Goal: Task Accomplishment & Management: Manage account settings

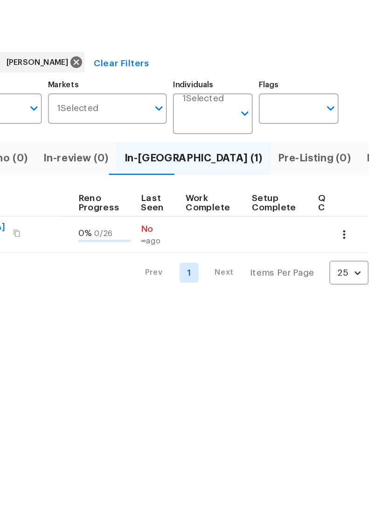
scroll to position [0, 408]
click at [372, 145] on span "Listed (19)" at bounding box center [391, 151] width 39 height 13
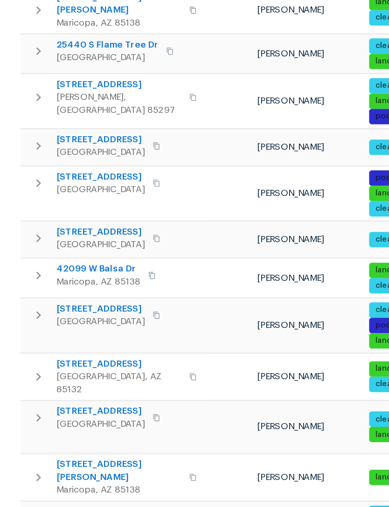
scroll to position [318, 0]
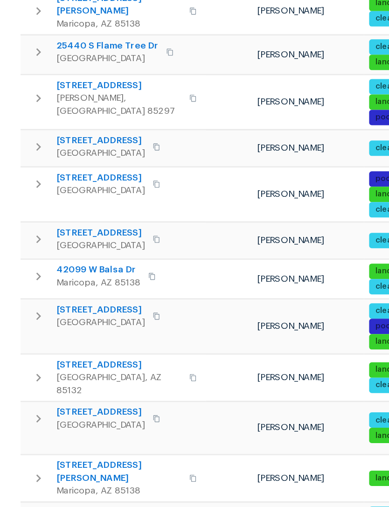
click at [74, 504] on span "43531 W Bailey Dr" at bounding box center [86, 513] width 91 height 19
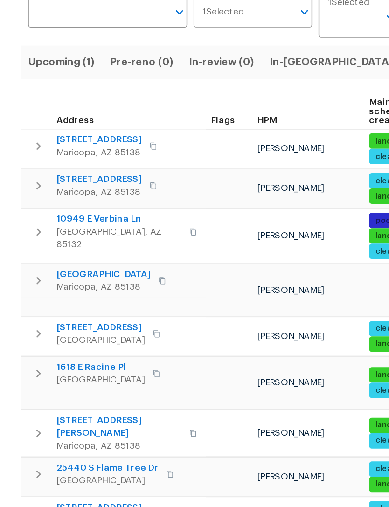
scroll to position [0, 0]
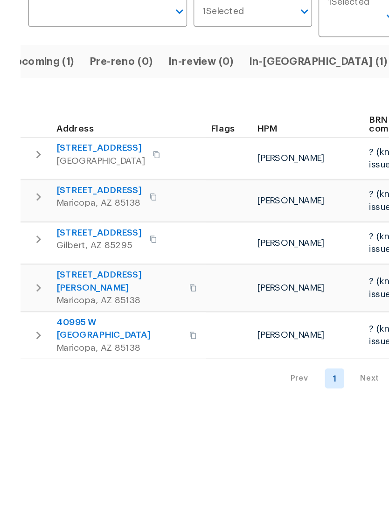
scroll to position [0, 15]
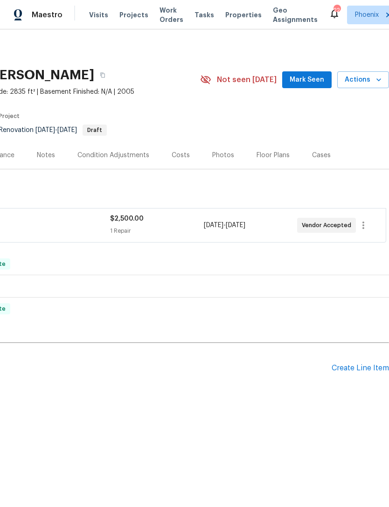
scroll to position [0, 138]
click at [364, 229] on icon "button" at bounding box center [363, 224] width 2 height 7
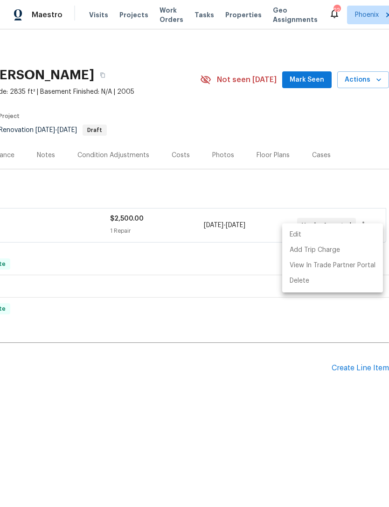
click at [299, 234] on li "Edit" at bounding box center [332, 234] width 101 height 15
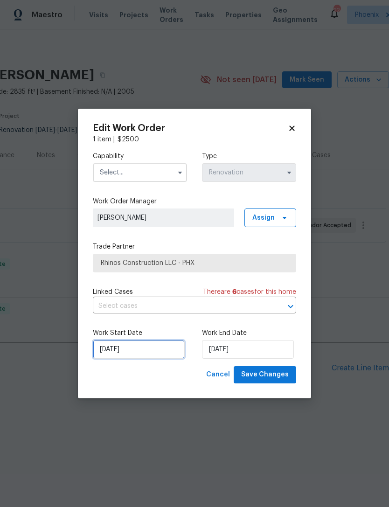
click at [150, 349] on input "9/28/2025" at bounding box center [139, 349] width 92 height 19
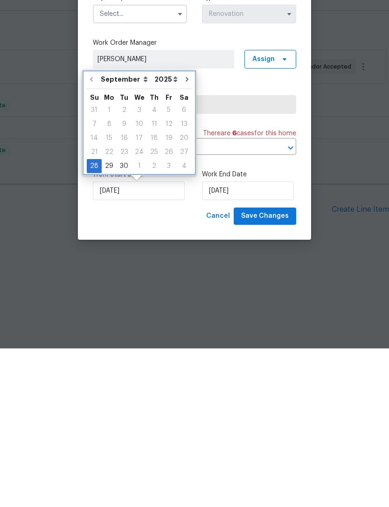
click at [183, 234] on icon "Go to next month" at bounding box center [186, 237] width 7 height 7
type input "10/28/2025"
select select "9"
type input "10/28/2025"
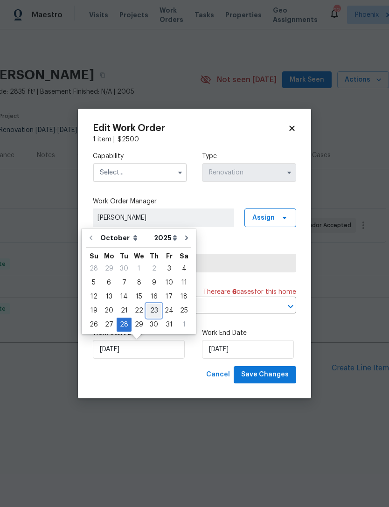
click at [151, 312] on div "23" at bounding box center [153, 310] width 15 height 13
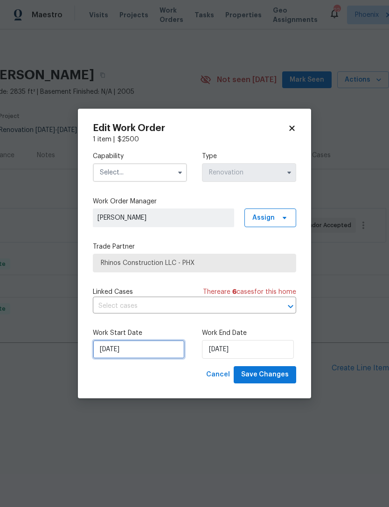
click at [146, 351] on input "10/23/2025" at bounding box center [139, 349] width 92 height 19
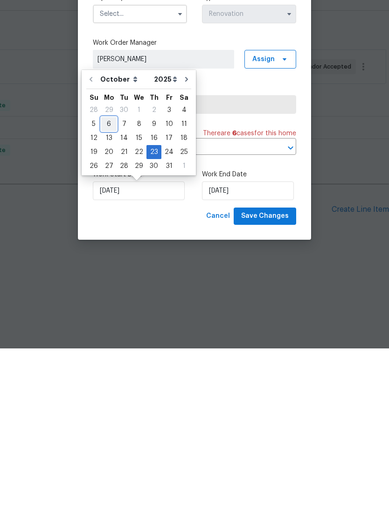
click at [107, 276] on div "6" at bounding box center [108, 282] width 15 height 13
type input "[DATE]"
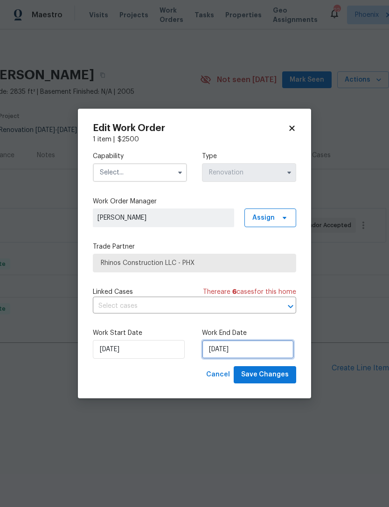
click at [275, 351] on input "10/28/2025" at bounding box center [248, 349] width 92 height 19
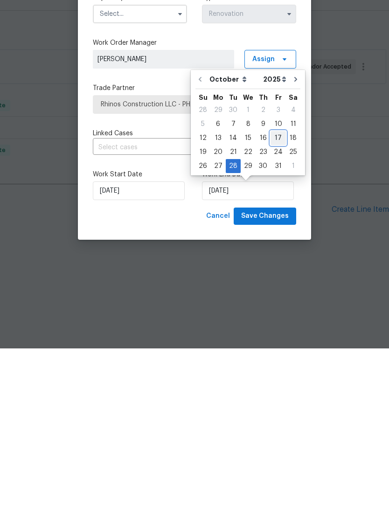
click at [279, 290] on div "17" at bounding box center [277, 296] width 15 height 13
type input "10/17/2025"
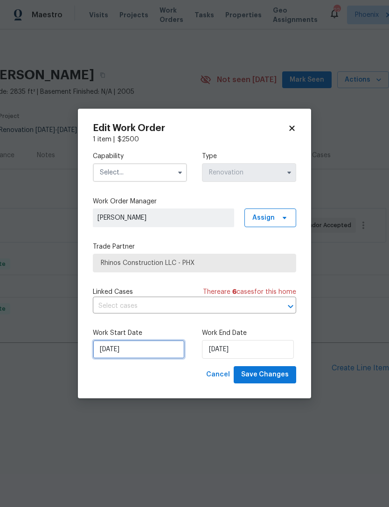
click at [154, 347] on input "[DATE]" at bounding box center [139, 349] width 92 height 19
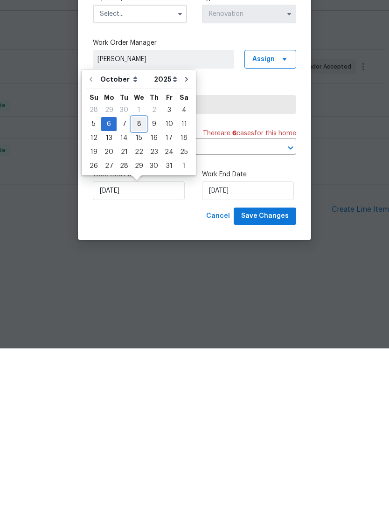
click at [138, 276] on div "8" at bounding box center [138, 282] width 15 height 13
type input "10/8/2025"
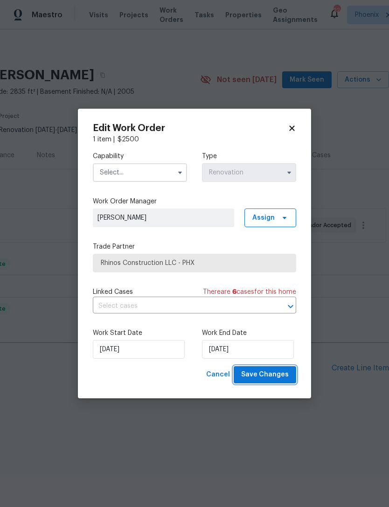
click at [280, 372] on span "Save Changes" at bounding box center [265, 375] width 48 height 12
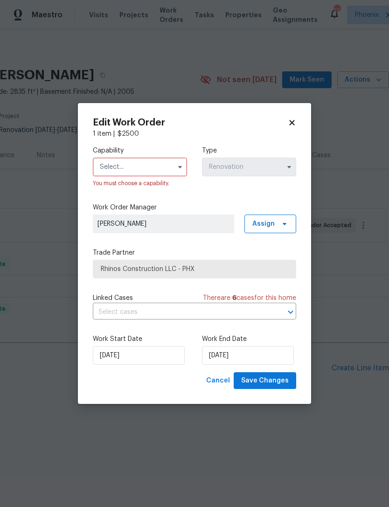
click at [164, 170] on input "text" at bounding box center [140, 167] width 94 height 19
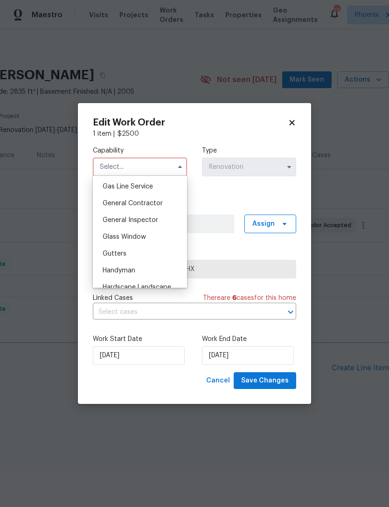
scroll to position [426, 0]
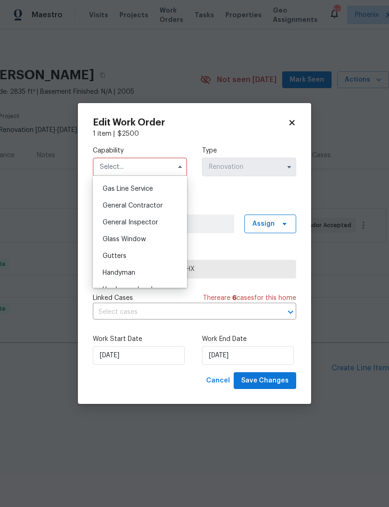
click at [148, 206] on span "General Contractor" at bounding box center [133, 205] width 60 height 7
type input "General Contractor"
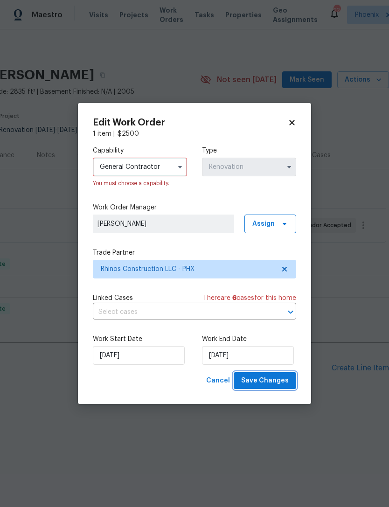
click at [274, 379] on span "Save Changes" at bounding box center [265, 381] width 48 height 12
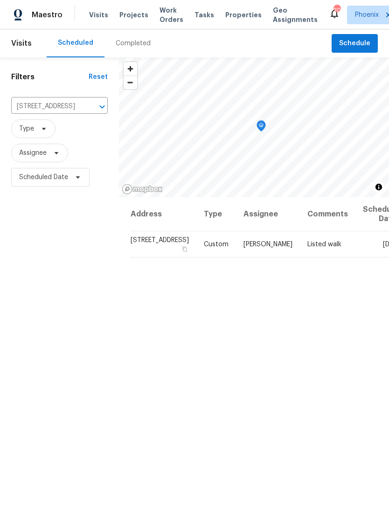
click at [87, 110] on icon "Clear" at bounding box center [90, 107] width 6 height 6
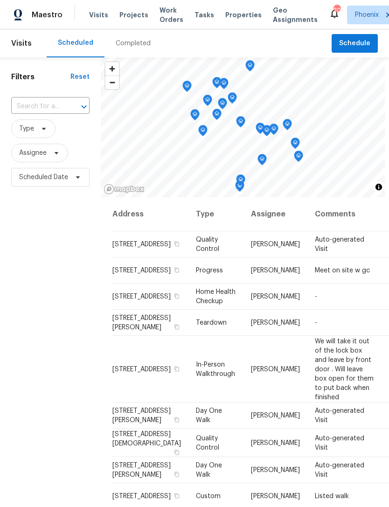
click at [42, 112] on input "text" at bounding box center [37, 106] width 52 height 14
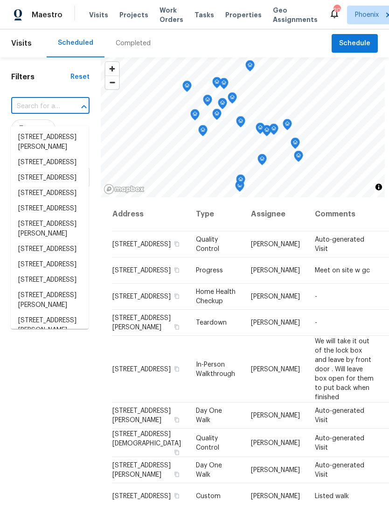
click at [35, 114] on input "text" at bounding box center [37, 106] width 52 height 14
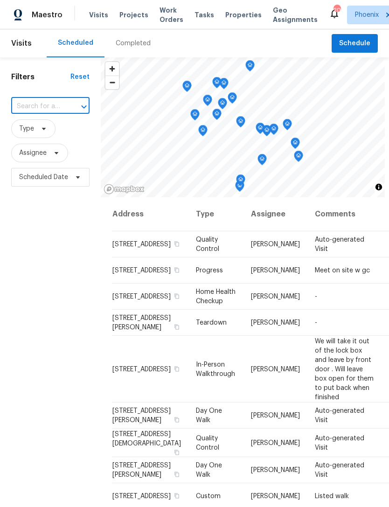
paste input "[STREET_ADDRESS]"
type input "[STREET_ADDRESS]"
click at [41, 138] on li "[STREET_ADDRESS]" at bounding box center [50, 137] width 78 height 15
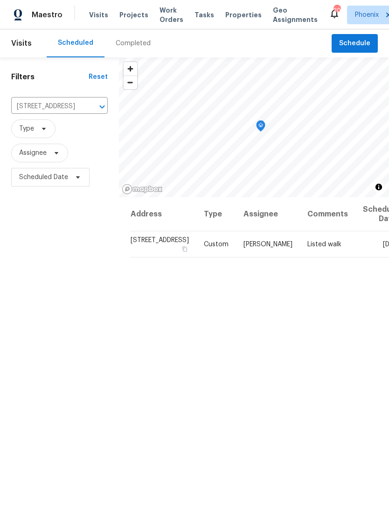
click at [85, 111] on icon "Clear" at bounding box center [89, 106] width 9 height 9
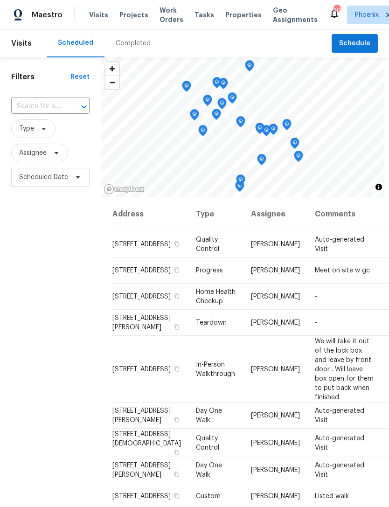
click at [57, 113] on input "text" at bounding box center [37, 106] width 52 height 14
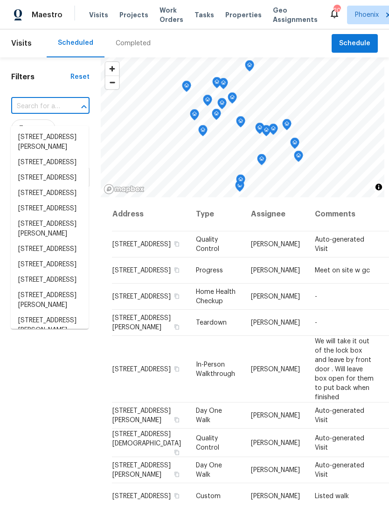
click at [44, 111] on input "text" at bounding box center [37, 106] width 52 height 14
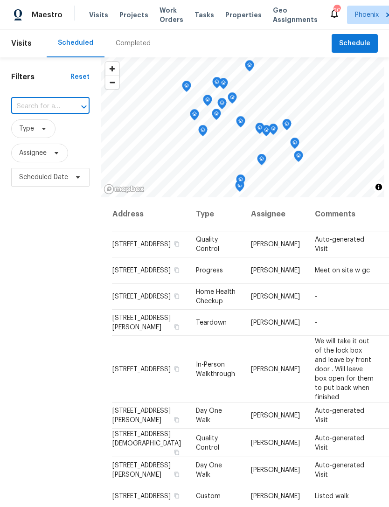
paste input "[STREET_ADDRESS][PERSON_NAME]"
type input "[STREET_ADDRESS][PERSON_NAME]"
click at [40, 142] on li "[STREET_ADDRESS][PERSON_NAME]" at bounding box center [50, 142] width 78 height 25
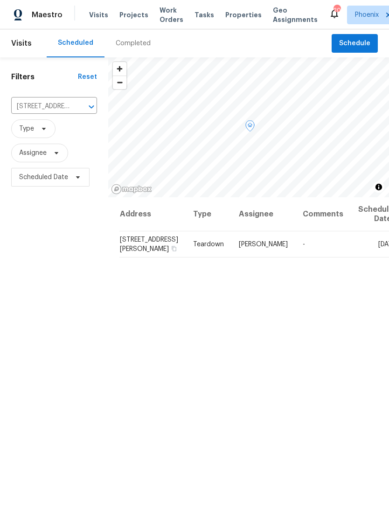
click at [0, 0] on icon at bounding box center [0, 0] width 0 height 0
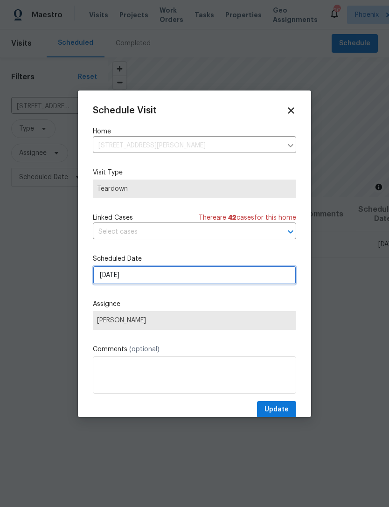
click at [167, 275] on input "[DATE]" at bounding box center [194, 275] width 203 height 19
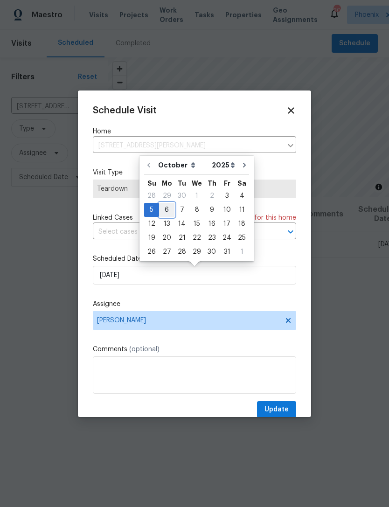
click at [166, 212] on div "6" at bounding box center [166, 209] width 15 height 13
type input "[DATE]"
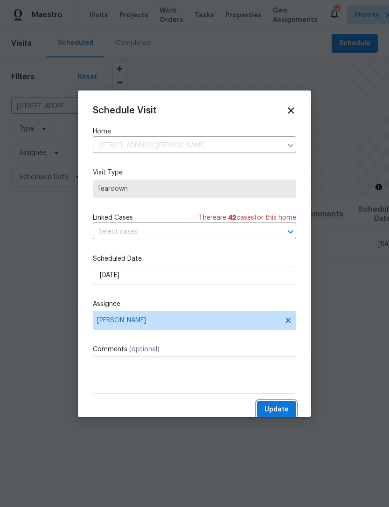
click at [284, 408] on span "Update" at bounding box center [276, 410] width 24 height 12
